Goal: Information Seeking & Learning: Learn about a topic

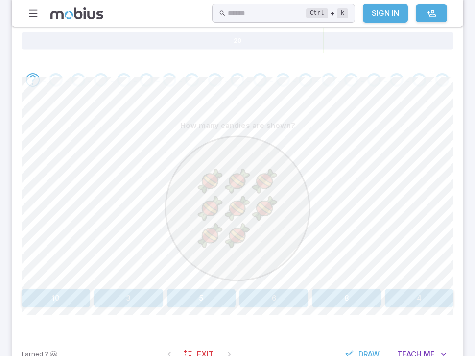
scroll to position [172, 0]
click at [355, 295] on button "8" at bounding box center [346, 298] width 69 height 19
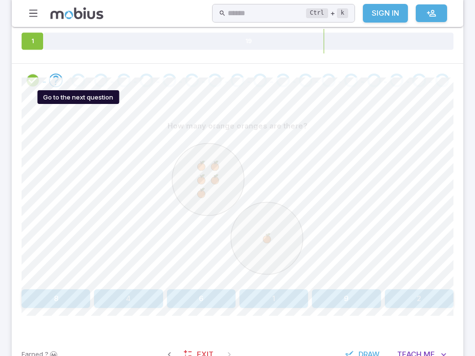
click at [76, 79] on div "Go to the next question" at bounding box center [79, 80] width 14 height 14
click at [205, 302] on button "6" at bounding box center [201, 298] width 69 height 19
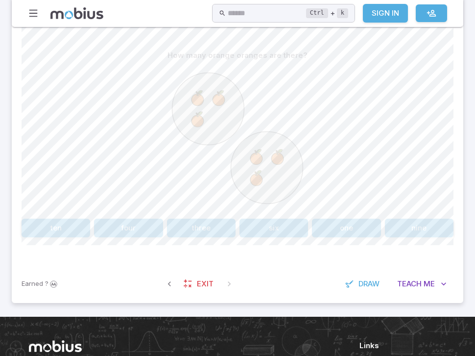
scroll to position [240, 0]
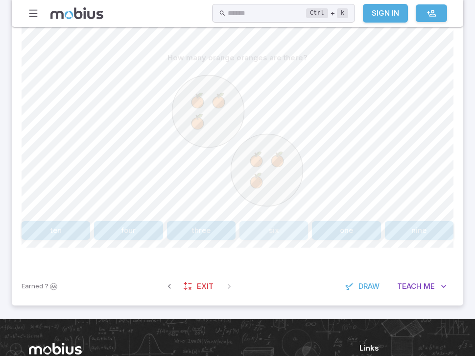
click at [270, 230] on button "six" at bounding box center [273, 230] width 69 height 19
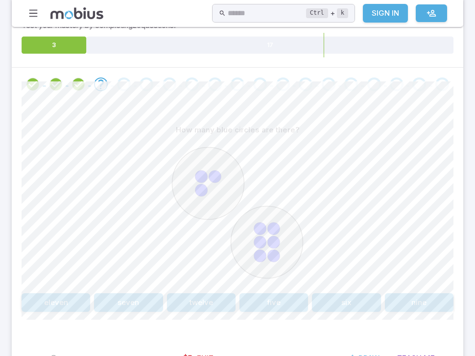
scroll to position [173, 0]
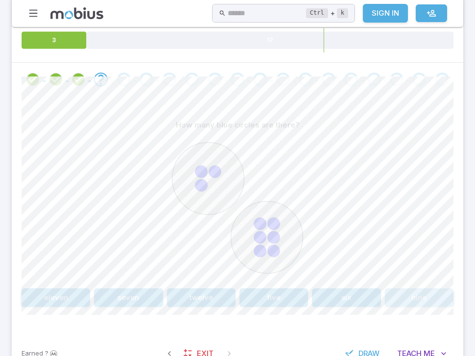
click at [402, 295] on button "nine" at bounding box center [419, 297] width 69 height 19
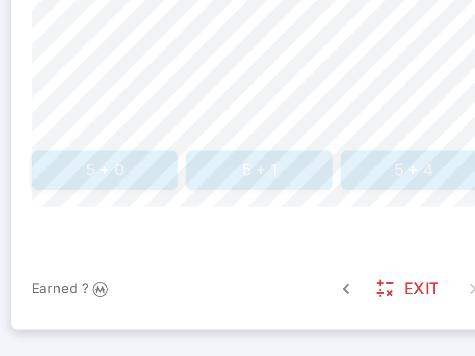
scroll to position [209, 0]
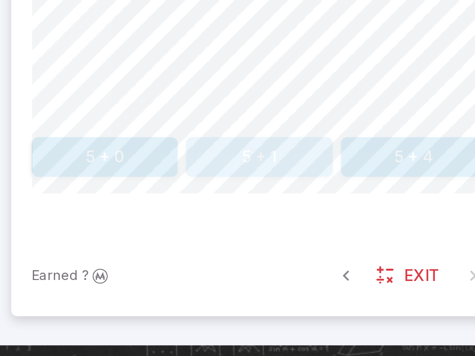
click at [123, 261] on button "5 + 1" at bounding box center [128, 262] width 69 height 19
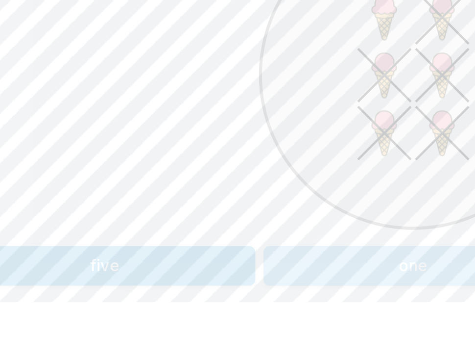
click at [232, 265] on button "one" at bounding box center [238, 262] width 142 height 19
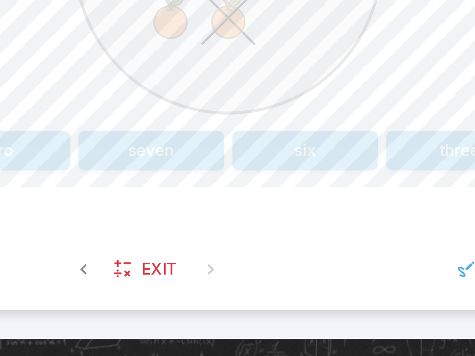
scroll to position [212, 0]
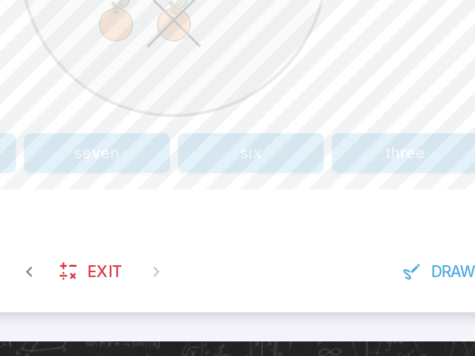
click at [363, 254] on button "three" at bounding box center [346, 258] width 69 height 19
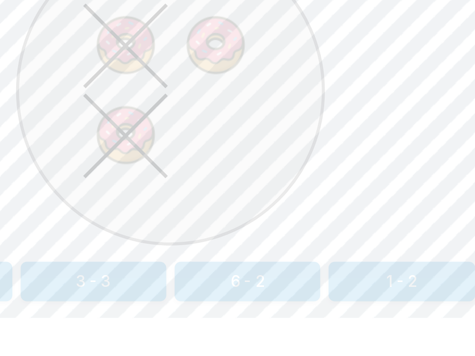
click at [355, 261] on button "1 - 2" at bounding box center [346, 258] width 69 height 19
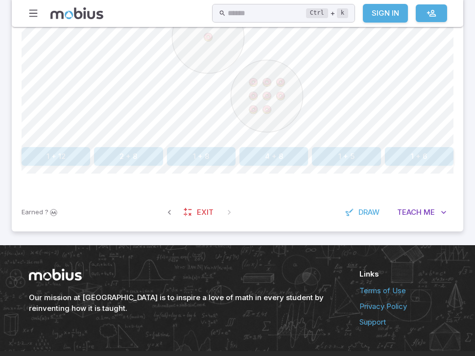
scroll to position [317, 0]
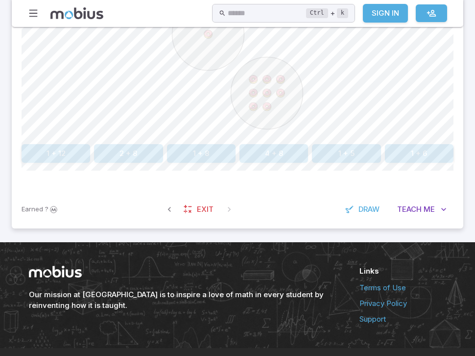
click at [211, 155] on button "1 + 8" at bounding box center [201, 153] width 69 height 19
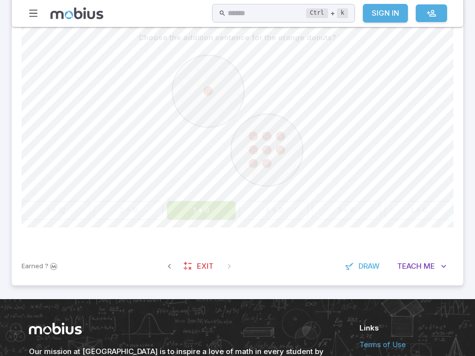
scroll to position [261, 0]
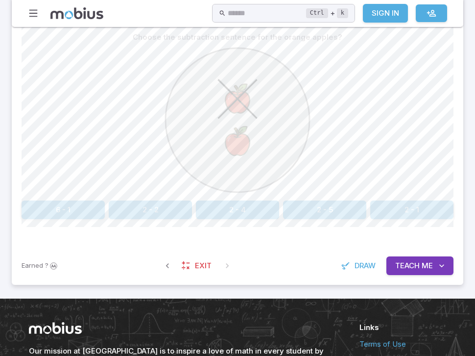
click at [362, 266] on span "Draw" at bounding box center [365, 265] width 21 height 11
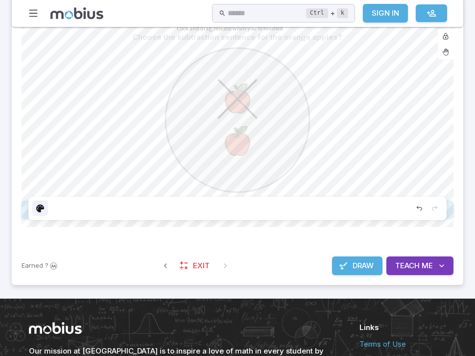
click at [37, 206] on icon "Edit" at bounding box center [40, 208] width 8 height 8
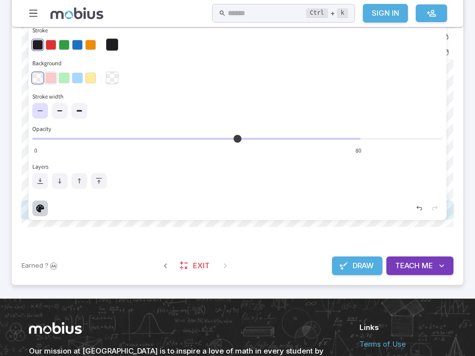
click at [53, 75] on button "button" at bounding box center [51, 77] width 11 height 11
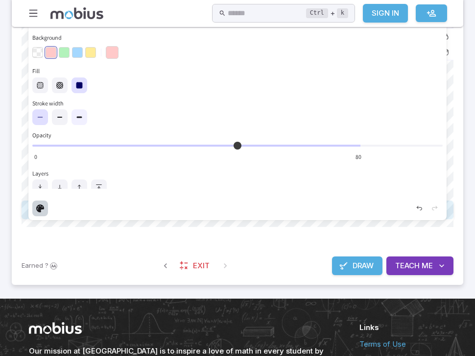
click at [76, 116] on icon at bounding box center [79, 117] width 8 height 8
click at [36, 115] on icon at bounding box center [40, 117] width 8 height 8
drag, startPoint x: 201, startPoint y: 71, endPoint x: 190, endPoint y: 71, distance: 10.8
click at [190, 71] on fieldset "Fill" at bounding box center [237, 80] width 410 height 26
drag, startPoint x: 189, startPoint y: 73, endPoint x: 216, endPoint y: 58, distance: 30.5
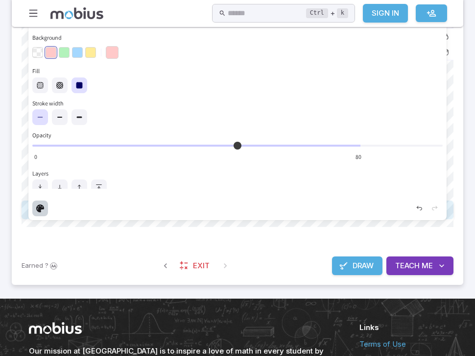
click at [216, 58] on div "Stroke Background Fill Stroke width Opacity 80 0 Layers" at bounding box center [237, 96] width 418 height 199
click at [368, 262] on span "Draw" at bounding box center [363, 265] width 21 height 11
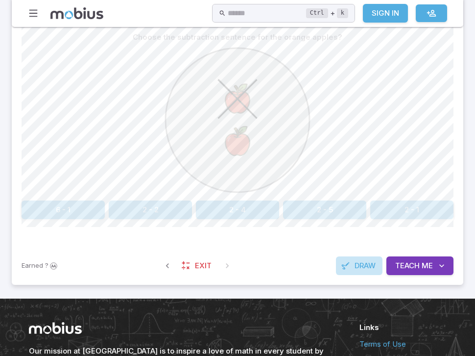
click at [366, 261] on span "Draw" at bounding box center [365, 265] width 21 height 11
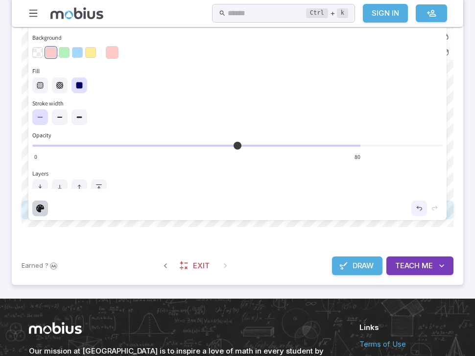
click at [418, 204] on icon "Undo" at bounding box center [419, 208] width 8 height 8
click at [435, 208] on icon "Redo" at bounding box center [434, 208] width 5 height 4
click at [418, 205] on icon "Undo" at bounding box center [419, 208] width 8 height 8
click at [419, 206] on icon "Undo" at bounding box center [419, 208] width 8 height 8
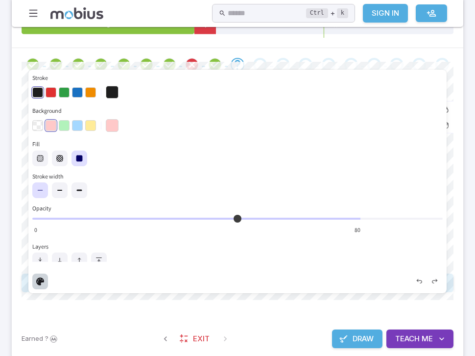
scroll to position [188, 0]
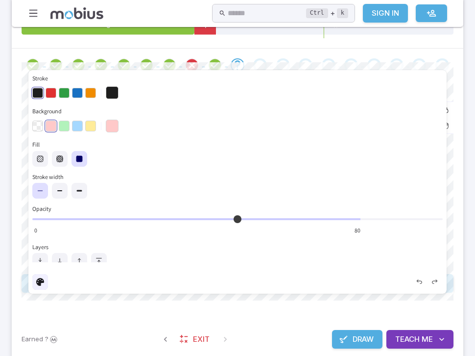
click at [41, 280] on icon "Edit" at bounding box center [40, 282] width 8 height 8
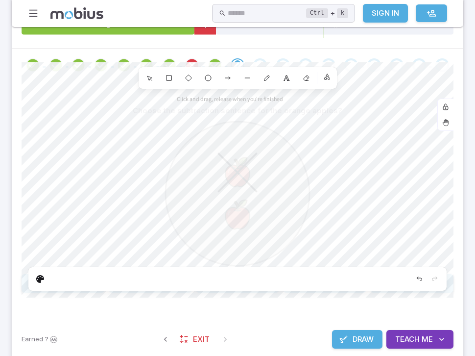
scroll to position [3, 0]
click at [148, 77] on icon at bounding box center [149, 78] width 4 height 4
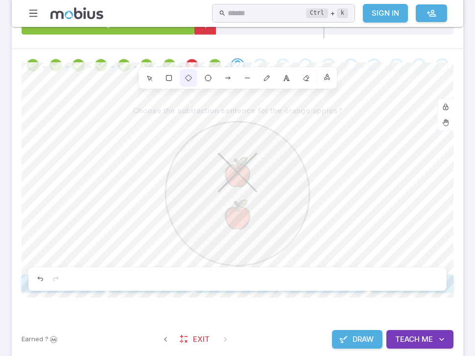
click at [186, 76] on icon at bounding box center [189, 78] width 8 height 8
click at [269, 78] on icon at bounding box center [267, 78] width 8 height 8
click at [354, 331] on button "Draw" at bounding box center [357, 339] width 50 height 19
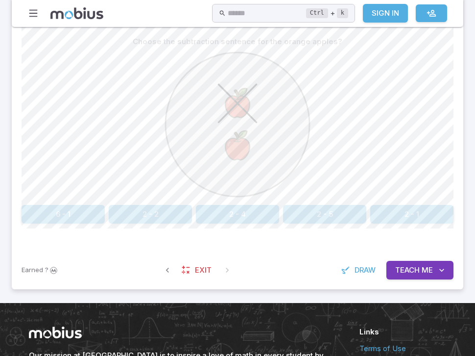
scroll to position [257, 0]
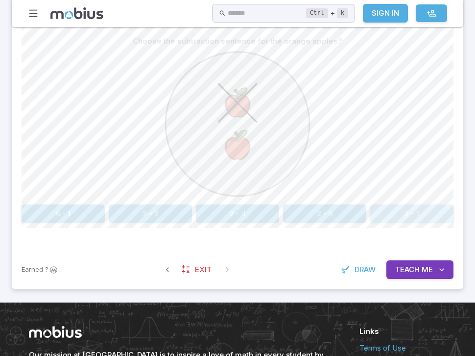
click at [401, 214] on button "2 - 1" at bounding box center [411, 213] width 83 height 19
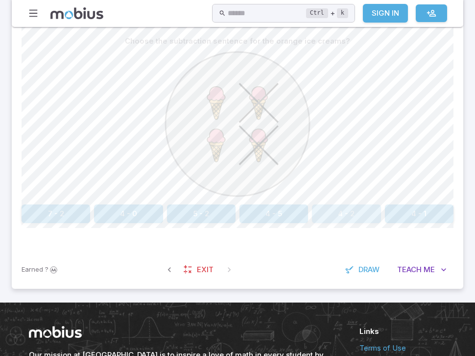
click at [348, 213] on button "4 - 2" at bounding box center [346, 213] width 69 height 19
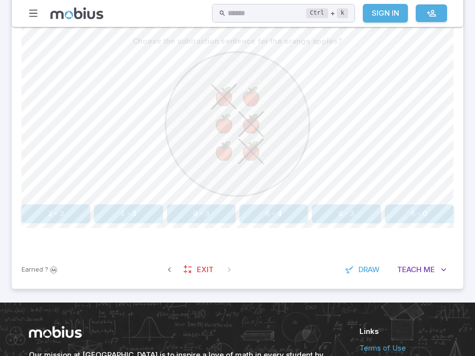
click at [370, 265] on span "Draw" at bounding box center [369, 269] width 21 height 11
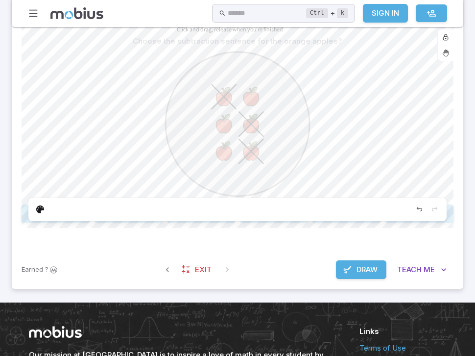
click at [366, 271] on span "Draw" at bounding box center [367, 269] width 21 height 11
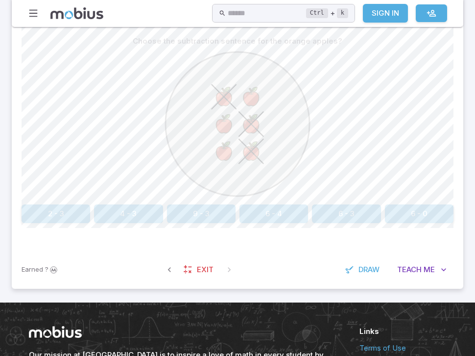
click at [146, 213] on button "4 - 3" at bounding box center [128, 213] width 69 height 19
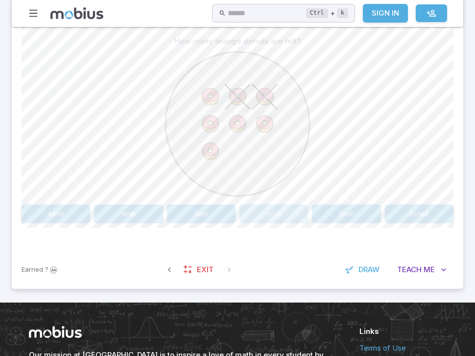
click at [256, 210] on button "nine" at bounding box center [273, 213] width 69 height 19
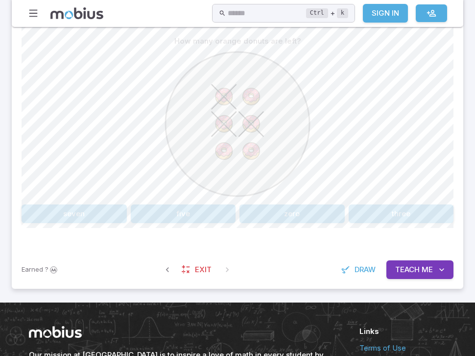
click at [217, 212] on button "five" at bounding box center [183, 213] width 105 height 19
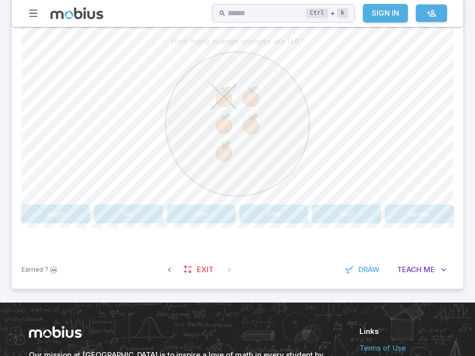
click at [367, 213] on button "four" at bounding box center [346, 213] width 69 height 19
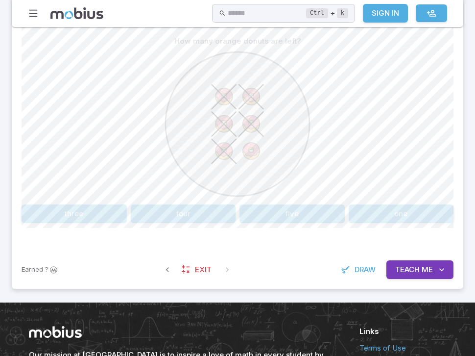
click at [369, 268] on span "Draw" at bounding box center [365, 269] width 21 height 11
